Goal: Find specific page/section

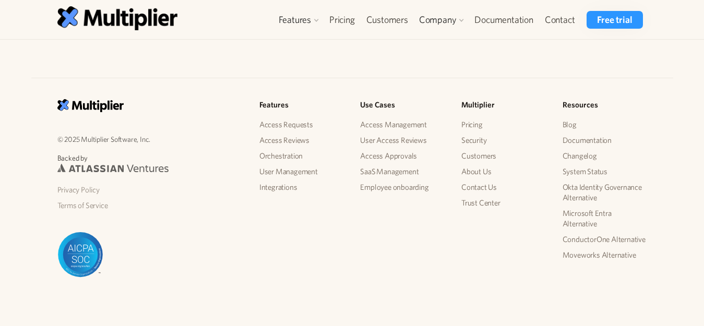
scroll to position [2302, 0]
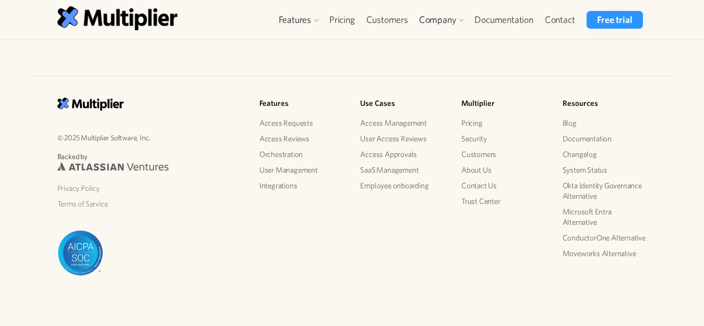
click at [261, 219] on div "© 2025 Multiplier Software, Inc. Backed by Privacy Policy Terms of Service Feat…" at bounding box center [352, 195] width 606 height 195
click at [473, 185] on link "Contact Us" at bounding box center [503, 186] width 85 height 16
click at [68, 186] on link "Privacy Policy" at bounding box center [149, 189] width 185 height 16
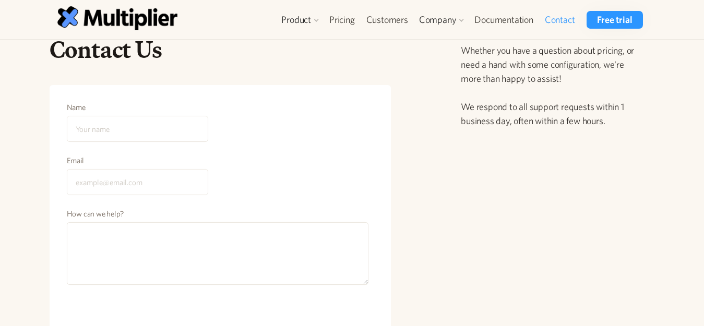
scroll to position [52, 0]
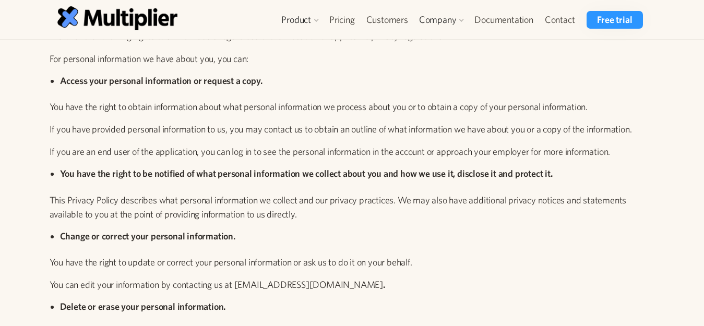
scroll to position [2609, 0]
